Goal: Transaction & Acquisition: Obtain resource

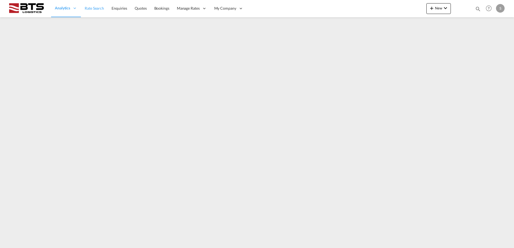
click at [96, 7] on span "Rate Search" at bounding box center [94, 8] width 19 height 5
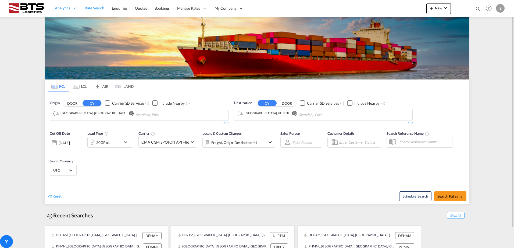
click at [129, 115] on md-icon "Remove" at bounding box center [131, 113] width 4 height 4
click at [77, 112] on body "Analytics Reports Dashboard Rate Search Enquiries Quotes Bookings" at bounding box center [257, 124] width 514 height 248
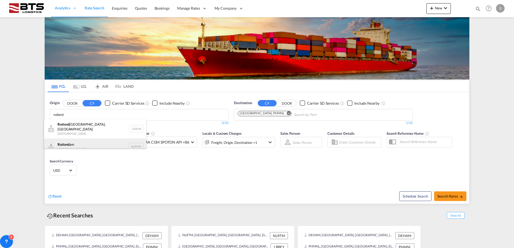
type input "rotterd"
click at [65, 140] on div "Rotterd am [GEOGRAPHIC_DATA] NLRTM" at bounding box center [95, 147] width 102 height 16
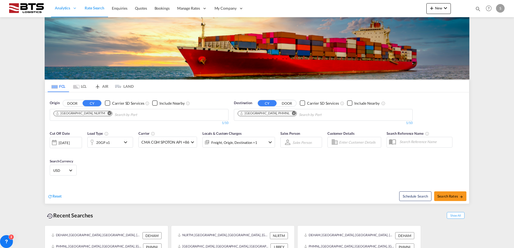
click at [292, 113] on md-icon "Remove" at bounding box center [294, 113] width 4 height 4
click at [253, 116] on body "Analytics Reports Dashboard Rate Search Enquiries Quotes Bookings" at bounding box center [257, 124] width 514 height 248
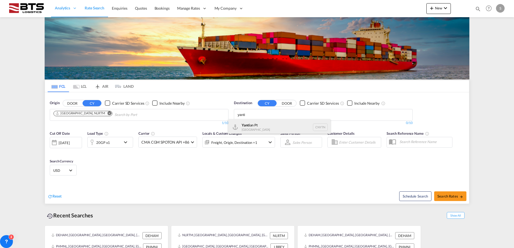
type input "yanti"
click at [259, 124] on div "Yanti an Pt [GEOGRAPHIC_DATA] CNYTN" at bounding box center [279, 127] width 102 height 16
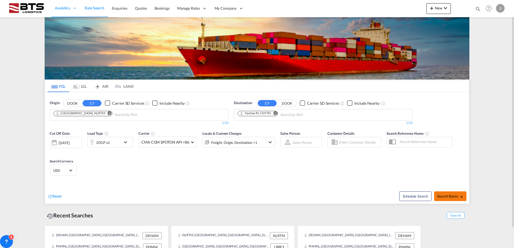
click at [447, 195] on span "Search Rates" at bounding box center [450, 196] width 26 height 4
type input "NLRTM to CNYTN / [DATE]"
